Goal: Task Accomplishment & Management: Manage account settings

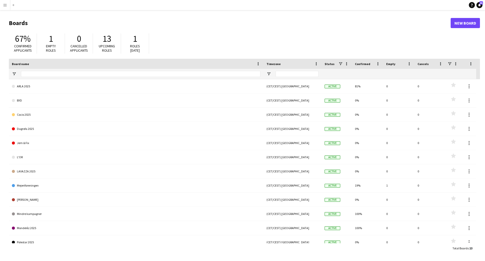
click at [6, 6] on app-icon "Menu" at bounding box center [5, 5] width 4 height 4
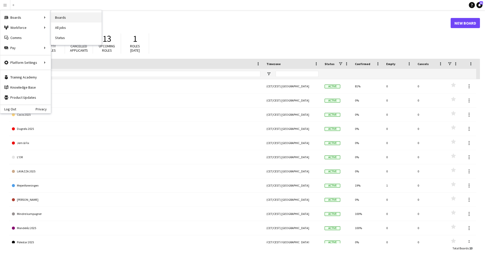
click at [67, 14] on link "Boards" at bounding box center [76, 17] width 51 height 10
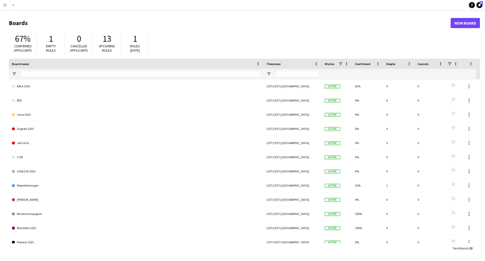
click at [5, 6] on app-icon "Menu" at bounding box center [5, 5] width 4 height 4
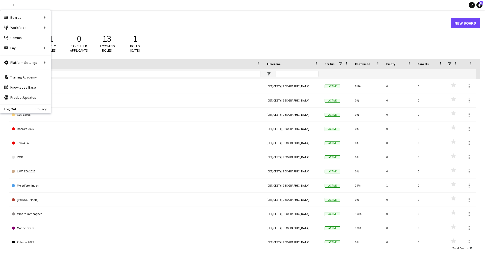
click at [221, 31] on header "Boards New Board" at bounding box center [244, 23] width 471 height 16
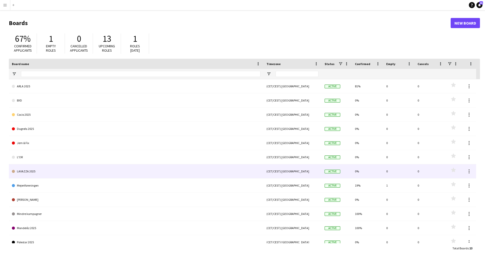
click at [62, 173] on link "LAVAZZA 2025" at bounding box center [136, 171] width 249 height 14
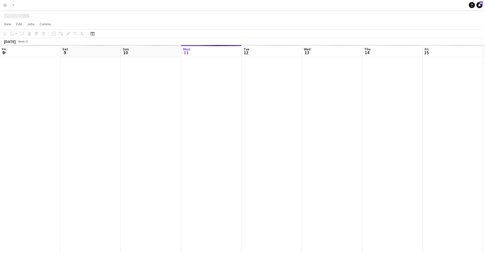
scroll to position [0, 121]
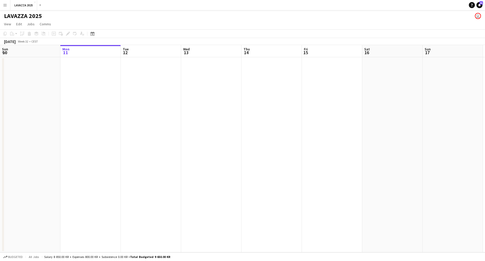
click at [16, 41] on div "[DATE]" at bounding box center [10, 41] width 12 height 5
click at [29, 41] on span "Week 32" at bounding box center [23, 41] width 13 height 4
click at [2, 51] on app-icon "Expand/collapse" at bounding box center [4, 52] width 4 height 5
click at [2, 51] on app-icon "Expand/collapse" at bounding box center [3, 53] width 5 height 4
click at [94, 36] on div "Date picker" at bounding box center [92, 34] width 6 height 6
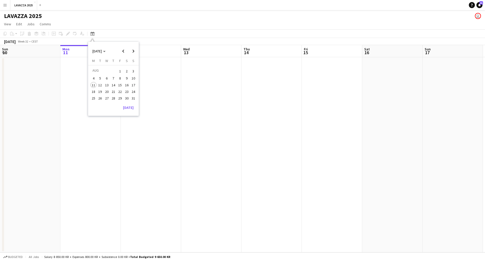
click at [114, 28] on app-page-menu "View Day view expanded Day view collapsed Month view Date picker Jump to [DATE]…" at bounding box center [242, 25] width 485 height 10
click at [19, 26] on span "Edit" at bounding box center [19, 24] width 6 height 5
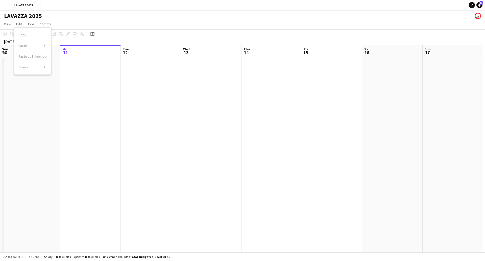
click at [135, 20] on app-page-menu "View Day view expanded Day view collapsed Month view Date picker Jump to [DATE]…" at bounding box center [242, 25] width 485 height 10
